Goal: Task Accomplishment & Management: Manage account settings

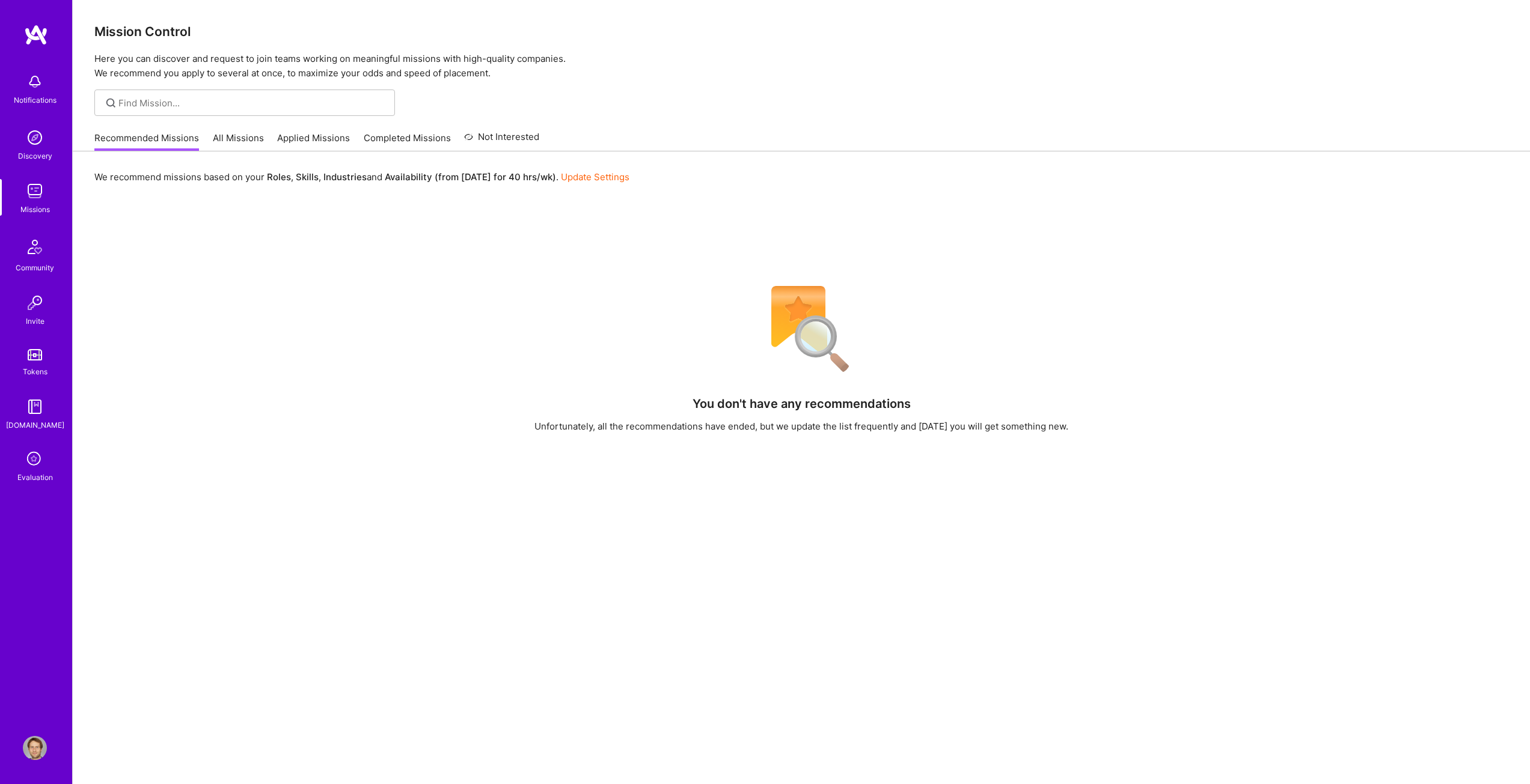
click at [292, 138] on link "Applied Missions" at bounding box center [314, 142] width 73 height 20
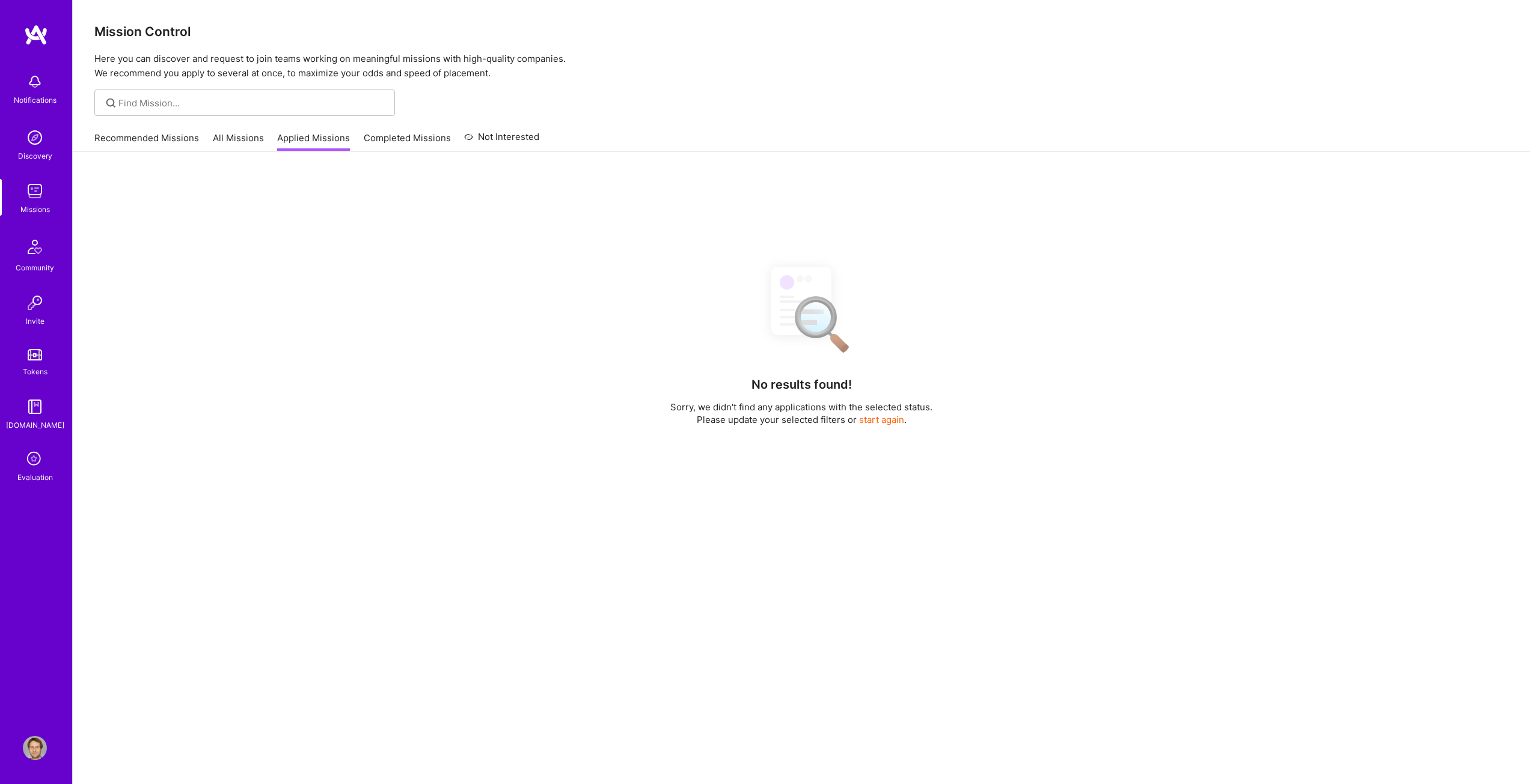
click at [246, 136] on link "All Missions" at bounding box center [238, 142] width 51 height 20
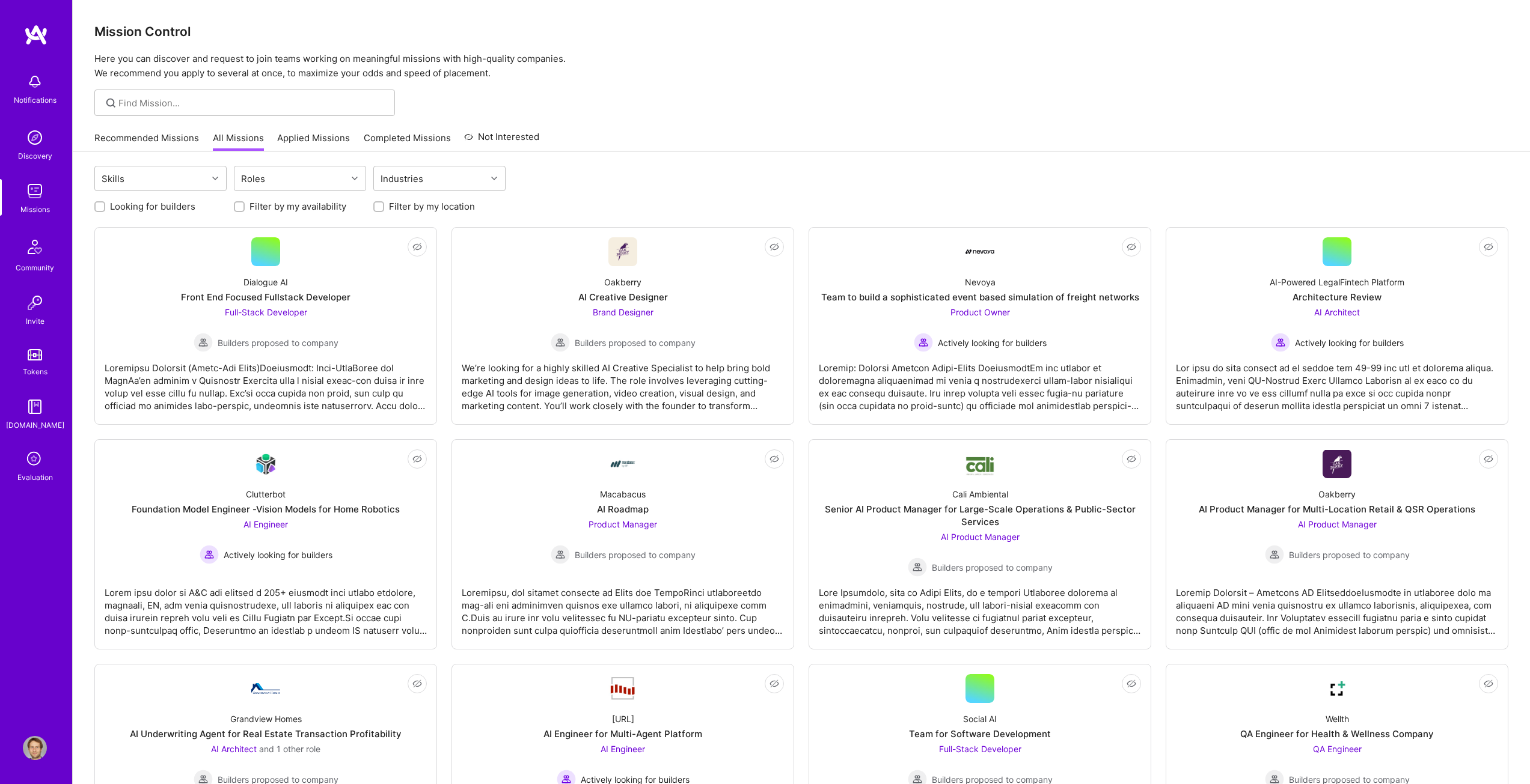
click at [289, 134] on link "Applied Missions" at bounding box center [314, 142] width 73 height 20
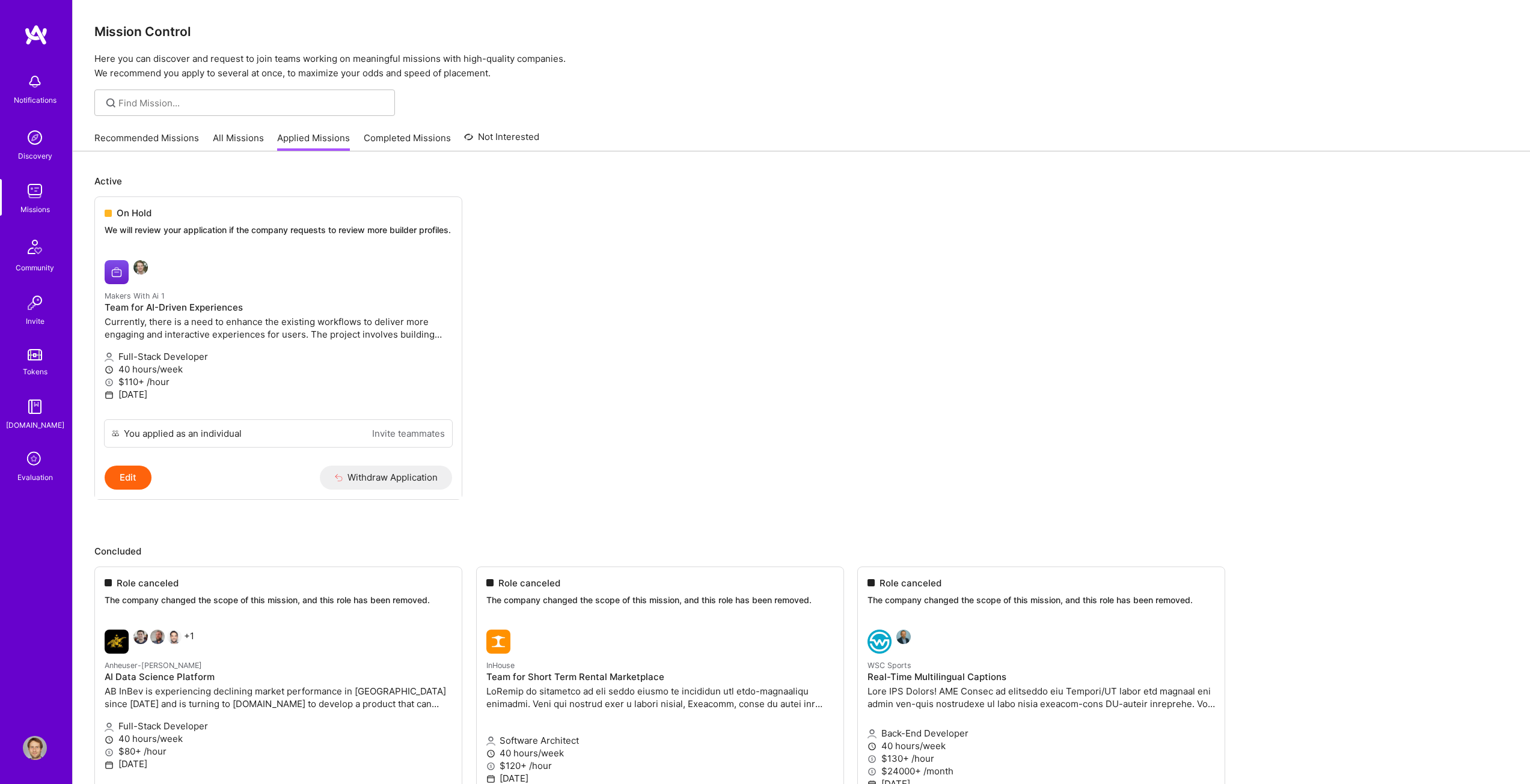
click at [236, 140] on link "All Missions" at bounding box center [238, 142] width 51 height 20
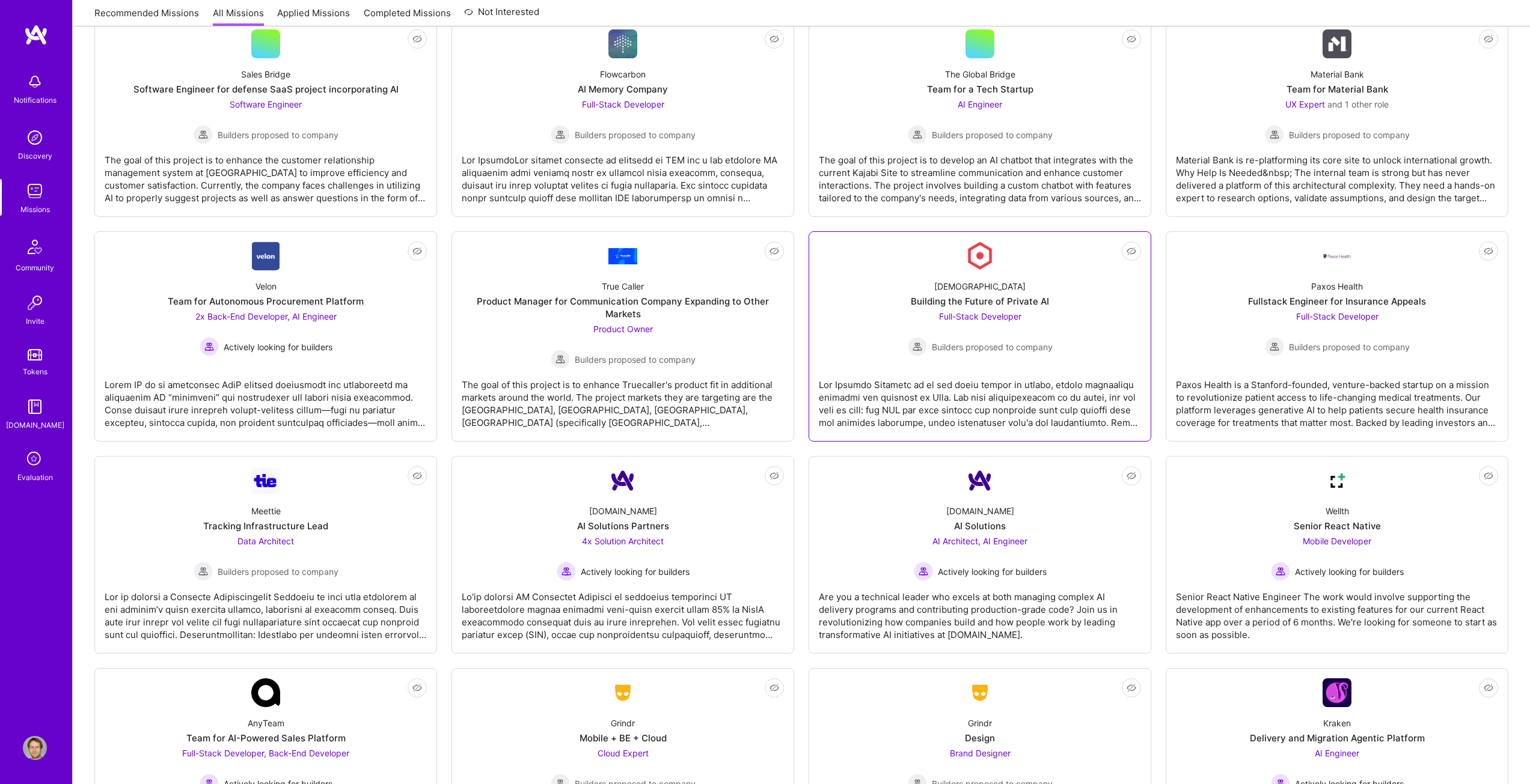
scroll to position [1863, 0]
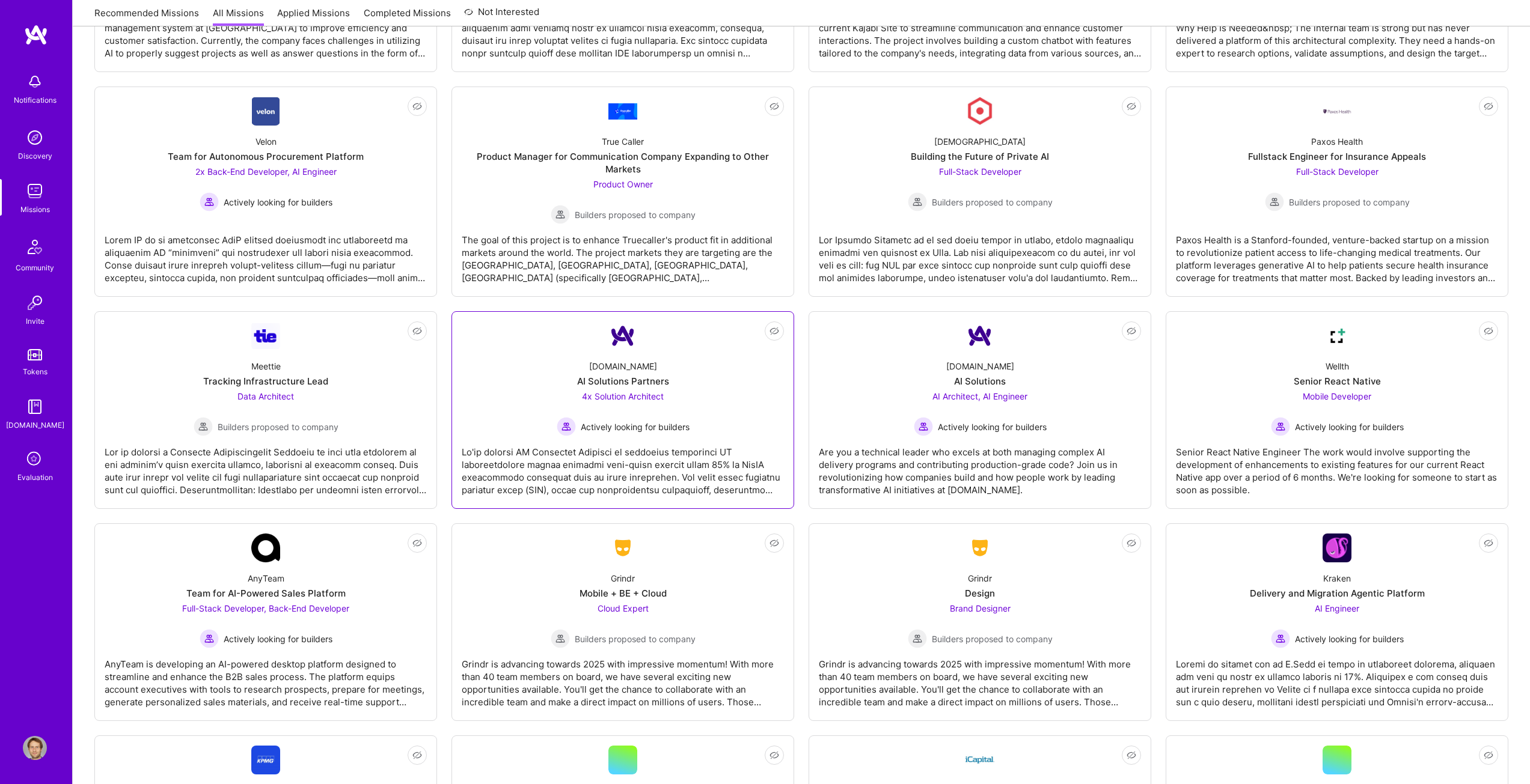
click at [612, 341] on img at bounding box center [623, 336] width 29 height 29
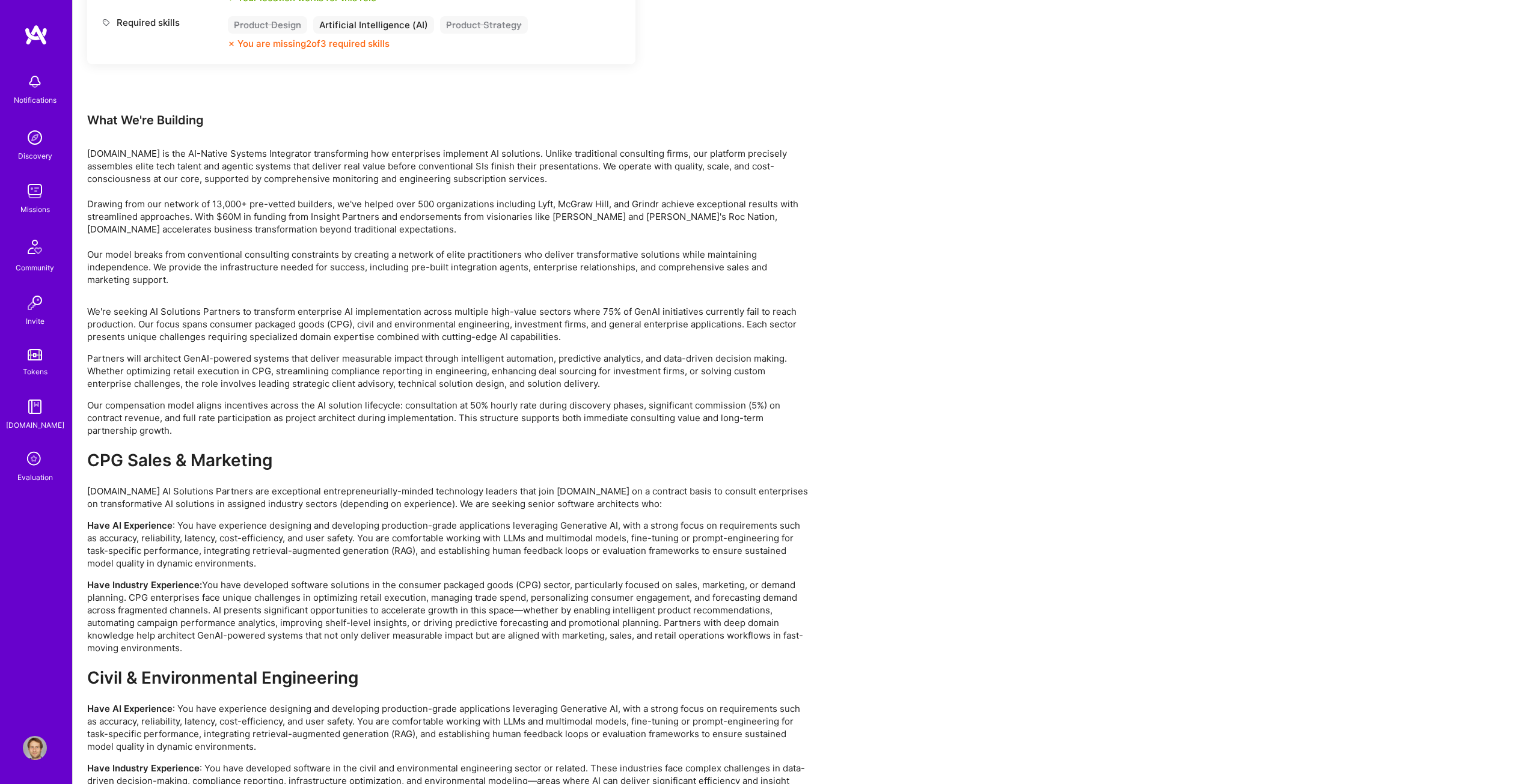
scroll to position [2335, 0]
